Goal: Task Accomplishment & Management: Manage account settings

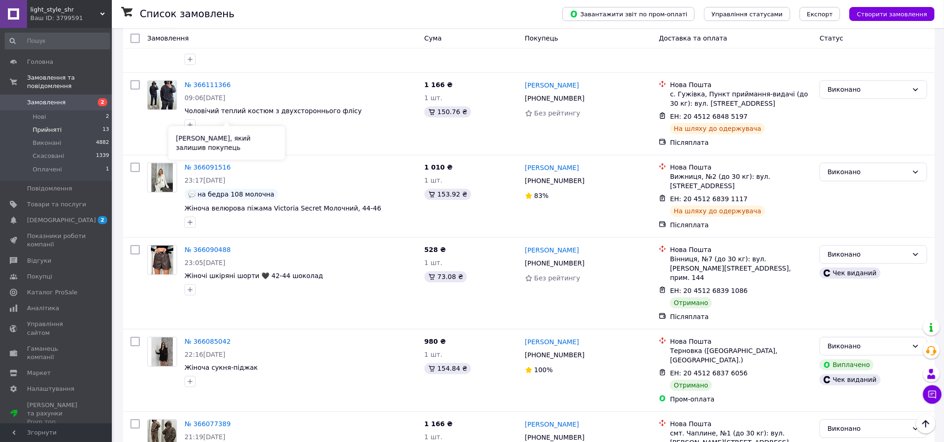
scroll to position [1265, 0]
click at [54, 98] on span "Замовлення" at bounding box center [46, 102] width 39 height 8
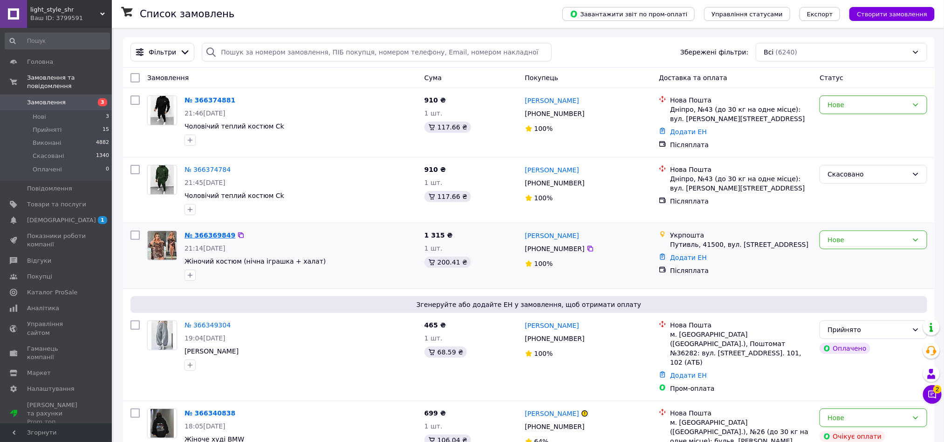
click at [212, 238] on link "№ 366369849" at bounding box center [209, 235] width 51 height 7
